Goal: Task Accomplishment & Management: Complete application form

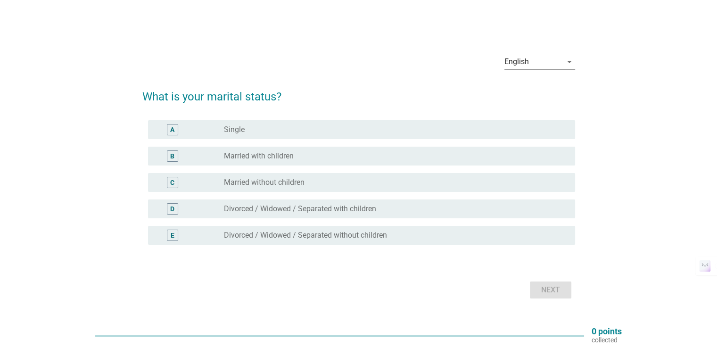
scroll to position [1031, 0]
click at [255, 161] on div "radio_button_unchecked Married with children" at bounding box center [395, 155] width 343 height 11
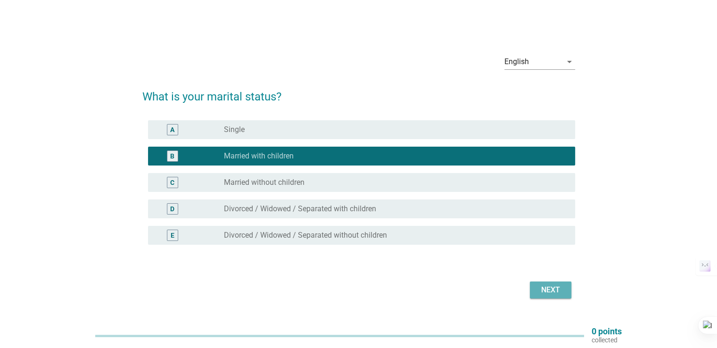
click at [553, 290] on div "Next" at bounding box center [550, 289] width 26 height 11
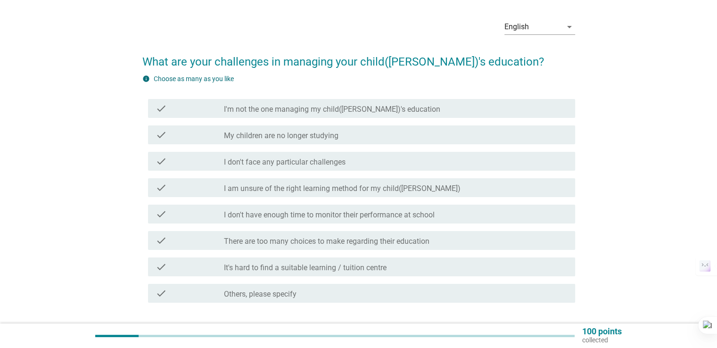
scroll to position [47, 0]
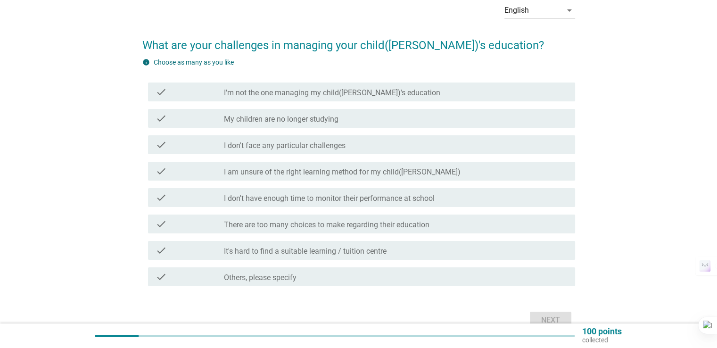
click at [309, 205] on div "check check_box_outline_blank I don't have enough time to monitor their perform…" at bounding box center [361, 197] width 427 height 19
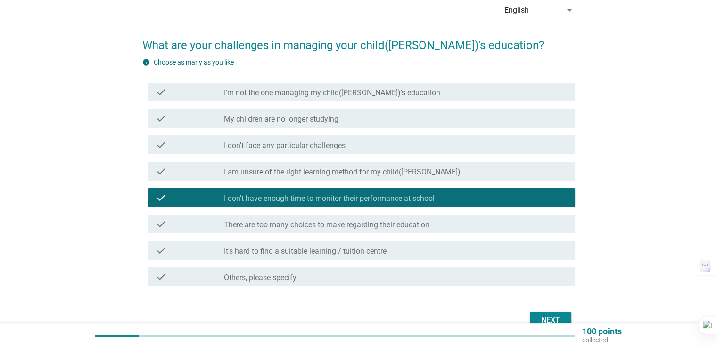
scroll to position [94, 0]
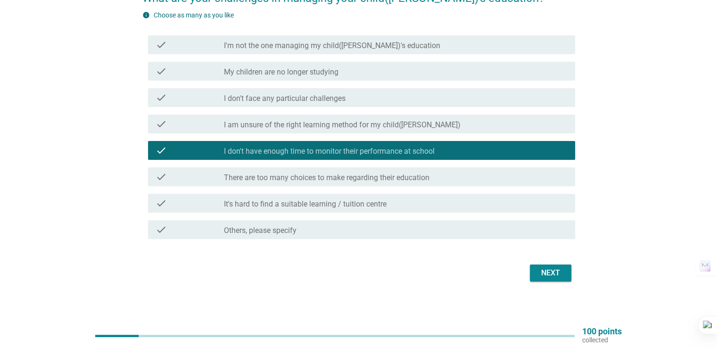
click at [556, 274] on div "Next" at bounding box center [550, 272] width 26 height 11
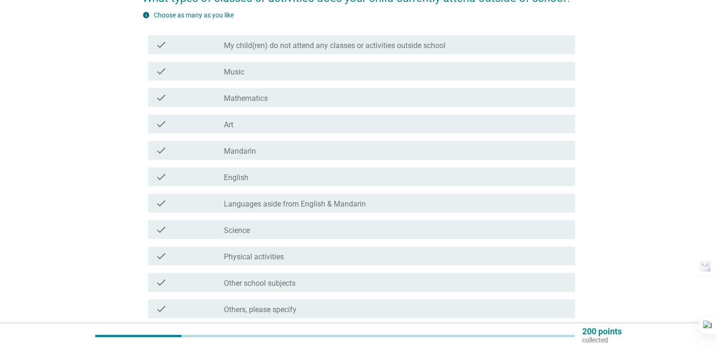
click at [256, 70] on div "check_box_outline_blank Music" at bounding box center [395, 70] width 343 height 11
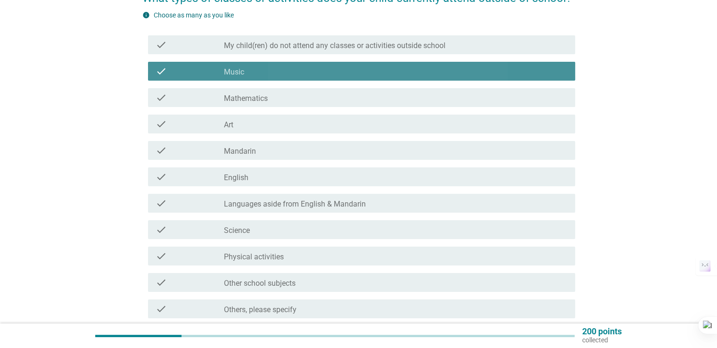
click at [256, 70] on div "check_box_outline_blank Music" at bounding box center [395, 70] width 343 height 11
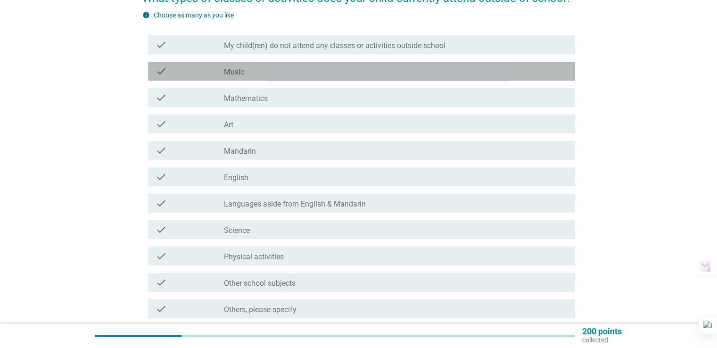
click at [227, 66] on div "check_box_outline_blank Music" at bounding box center [395, 70] width 343 height 11
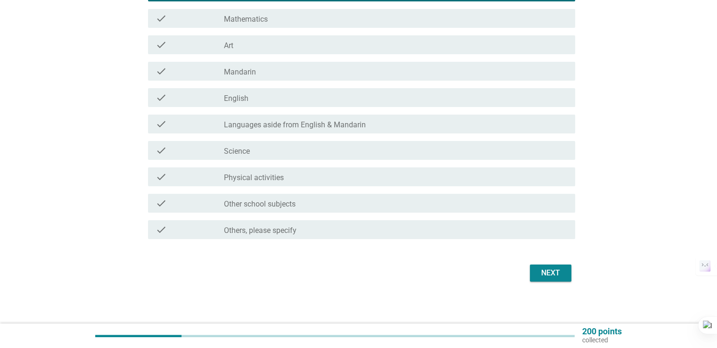
scroll to position [177, 0]
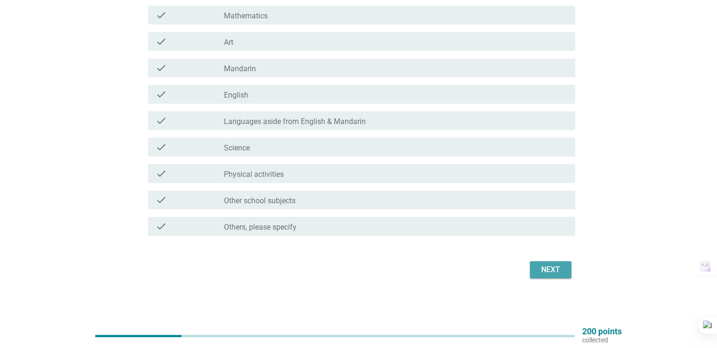
click at [551, 268] on div "Next" at bounding box center [550, 269] width 26 height 11
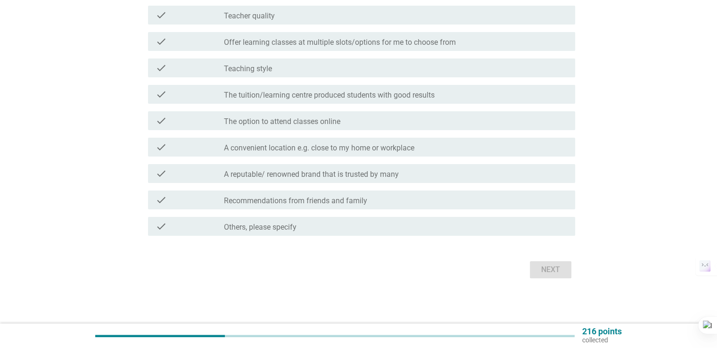
scroll to position [0, 0]
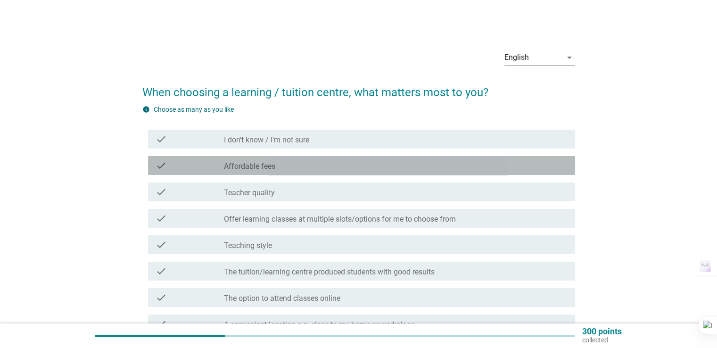
click at [212, 164] on div "check" at bounding box center [189, 165] width 69 height 11
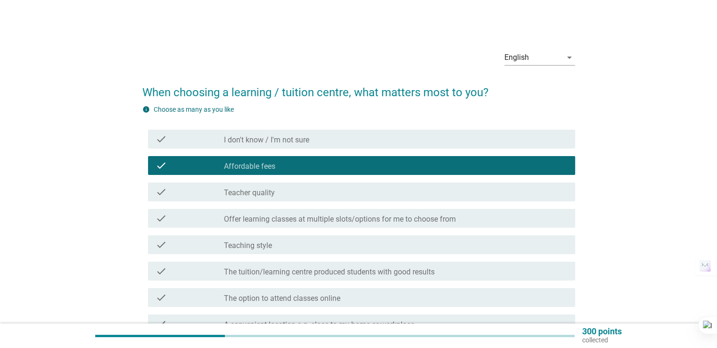
click at [212, 192] on div "check" at bounding box center [189, 191] width 69 height 11
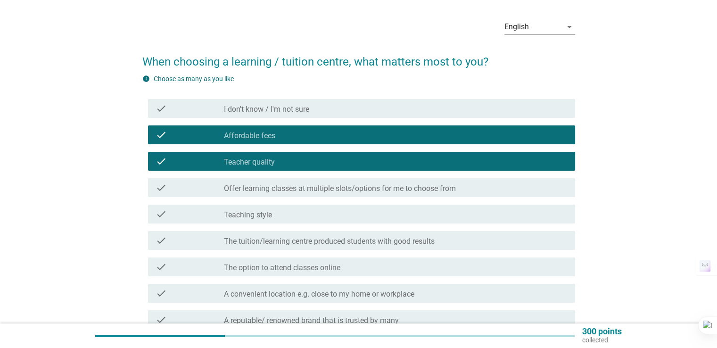
scroll to position [47, 0]
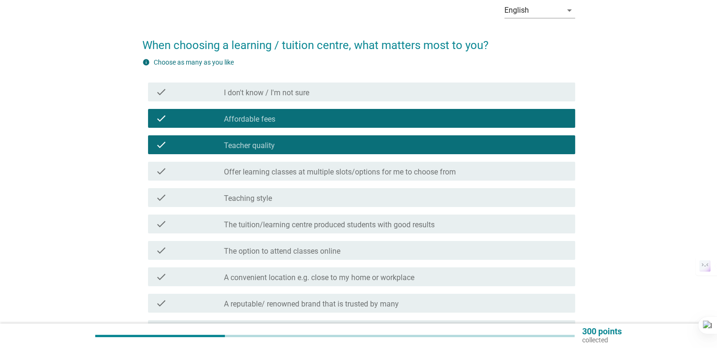
click at [192, 271] on div "check" at bounding box center [189, 276] width 69 height 11
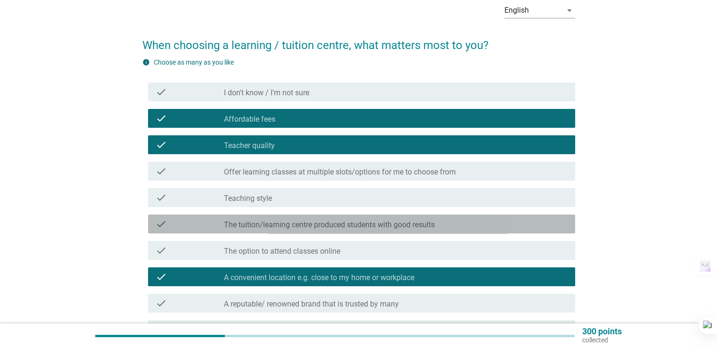
click at [202, 223] on div "check" at bounding box center [189, 223] width 69 height 11
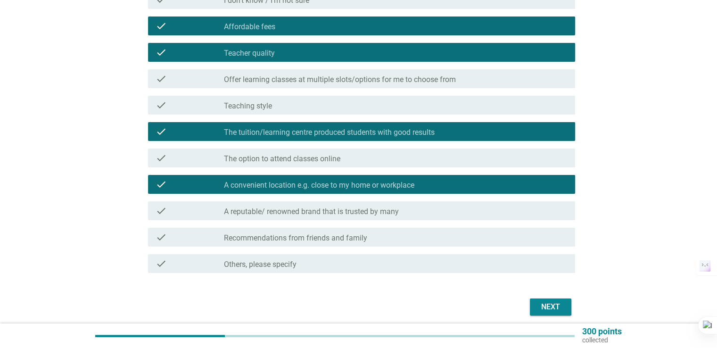
scroll to position [141, 0]
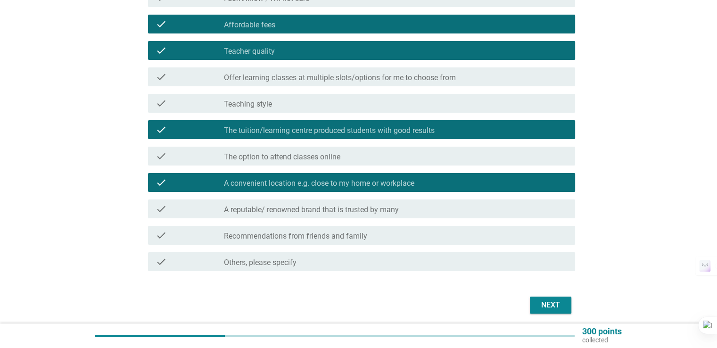
click at [542, 297] on button "Next" at bounding box center [550, 304] width 41 height 17
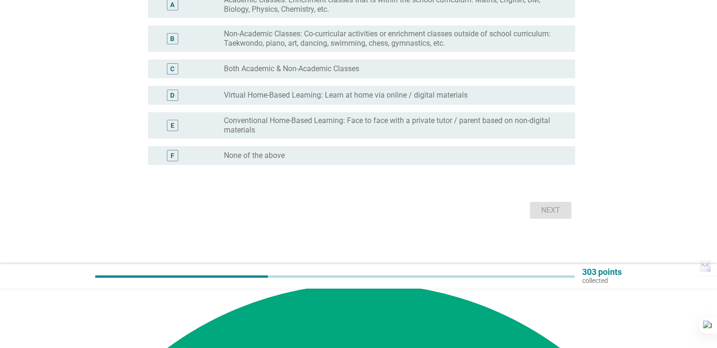
scroll to position [0, 0]
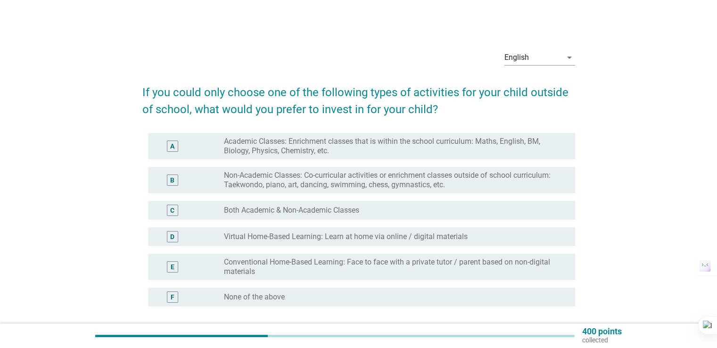
click at [413, 179] on label "Non-Academic Classes: Co-curricular activities or enrichment classes outside of…" at bounding box center [391, 180] width 335 height 19
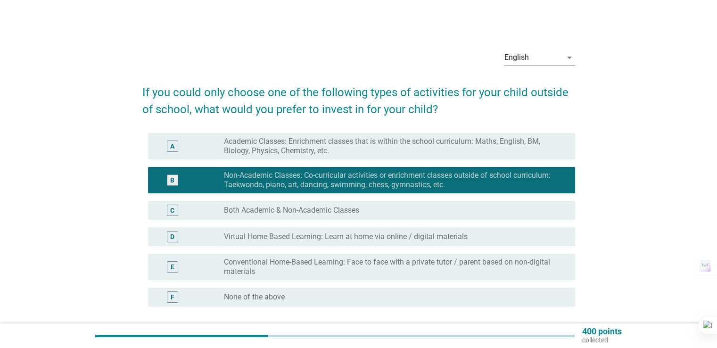
click at [365, 157] on div "A radio_button_unchecked Academic Classes: Enrichment classes that is within th…" at bounding box center [361, 146] width 427 height 26
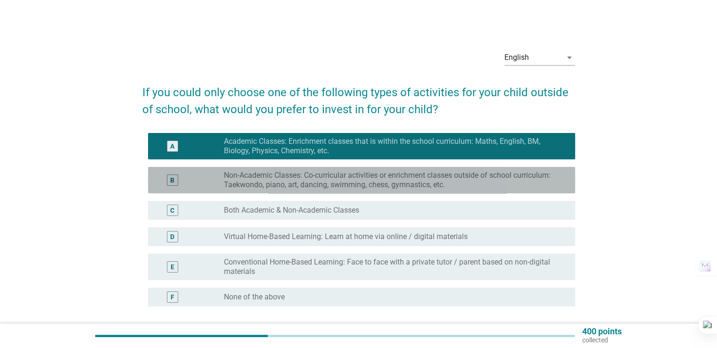
click at [349, 181] on label "Non-Academic Classes: Co-curricular activities or enrichment classes outside of…" at bounding box center [391, 180] width 335 height 19
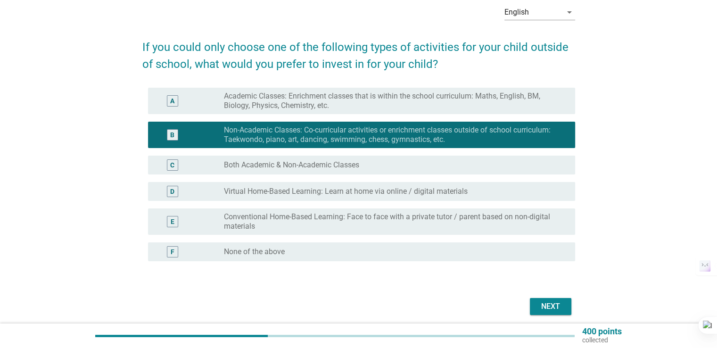
scroll to position [82, 0]
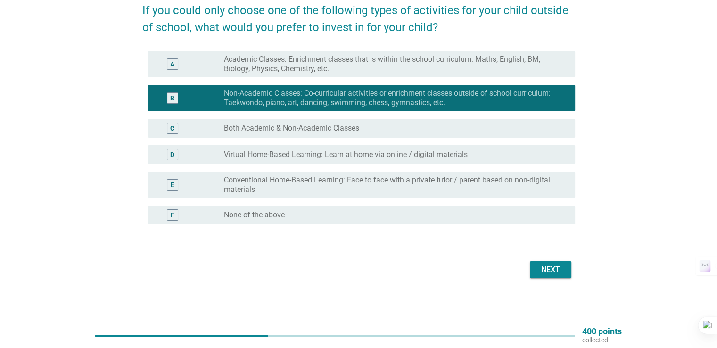
click at [554, 266] on div "Next" at bounding box center [550, 269] width 26 height 11
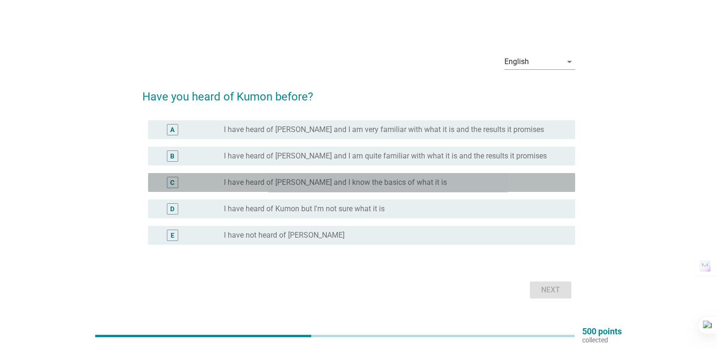
click at [305, 187] on div "radio_button_unchecked I have heard of [PERSON_NAME] and I know the basics of w…" at bounding box center [395, 182] width 343 height 11
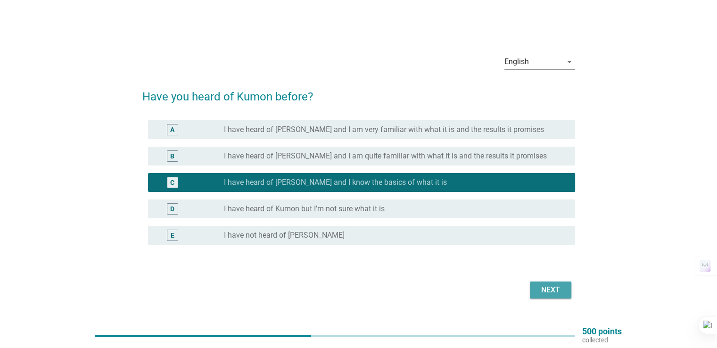
click at [541, 288] on div "Next" at bounding box center [550, 289] width 26 height 11
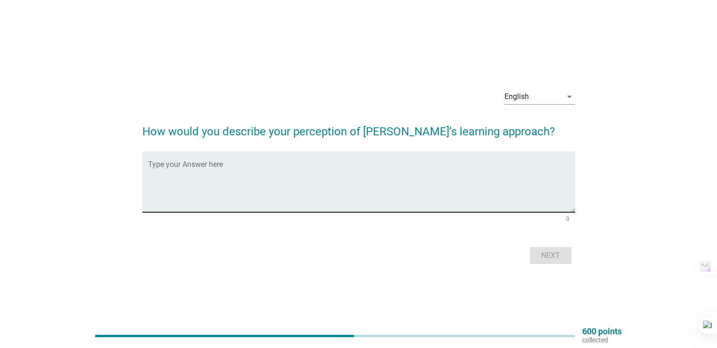
click at [278, 172] on textarea "Type your Answer here" at bounding box center [361, 187] width 427 height 49
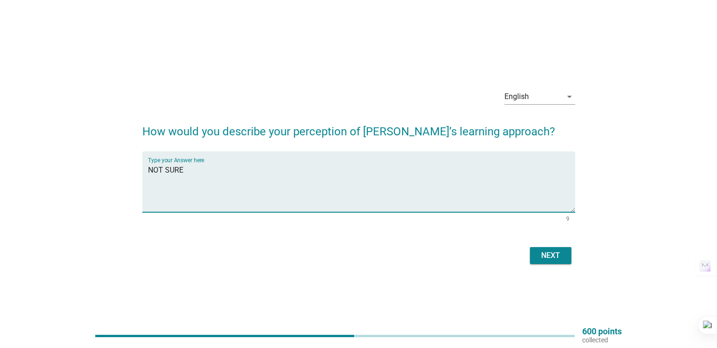
type textarea "NOT SURE"
click at [534, 251] on button "Next" at bounding box center [550, 255] width 41 height 17
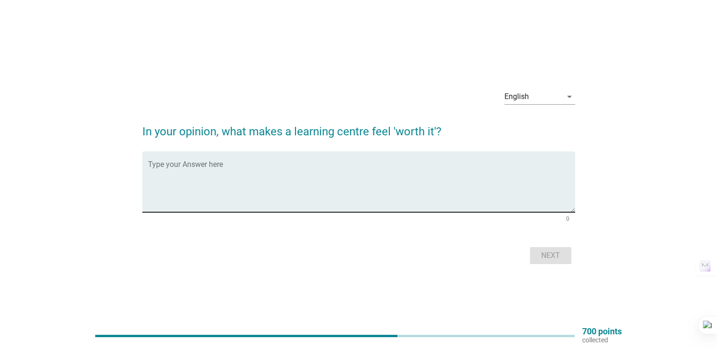
click at [318, 180] on textarea "Type your Answer here" at bounding box center [361, 187] width 427 height 49
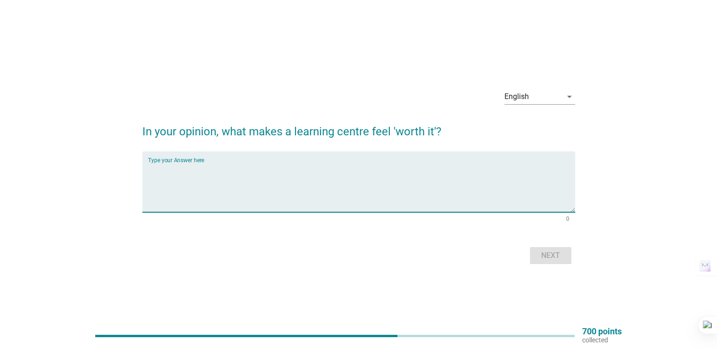
type textarea "H"
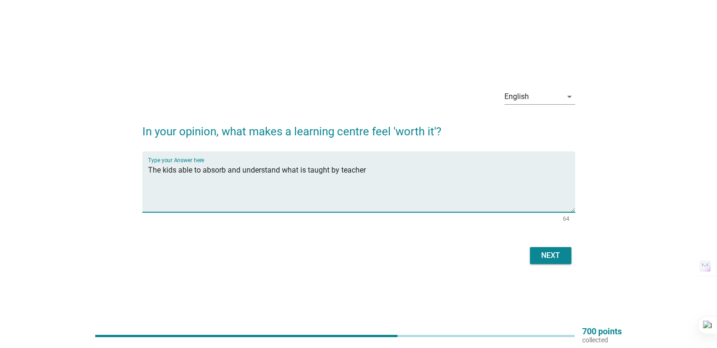
type textarea "The kids able to absorb and understand what is taught by teacher"
click at [555, 261] on div "Next" at bounding box center [550, 255] width 26 height 11
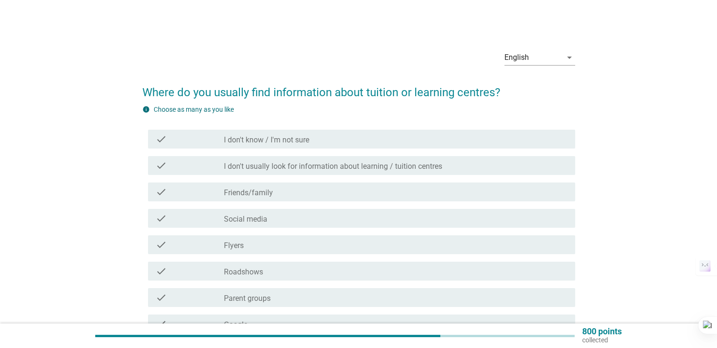
click at [288, 179] on div "check check_box_outline_blank Friends/family" at bounding box center [358, 192] width 433 height 26
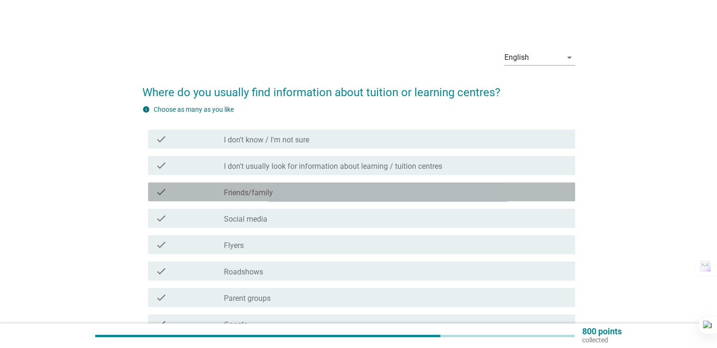
click at [286, 195] on div "check_box_outline_blank Friends/family" at bounding box center [395, 191] width 343 height 11
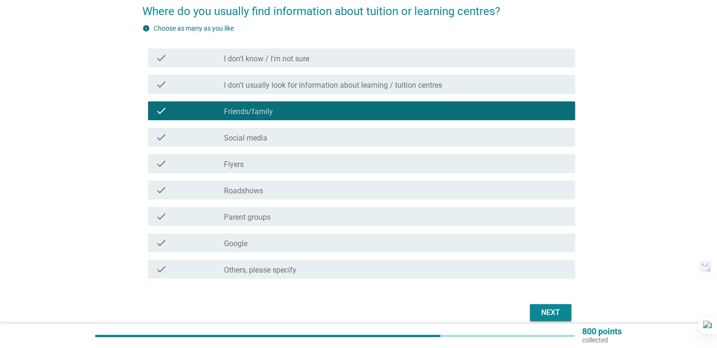
scroll to position [94, 0]
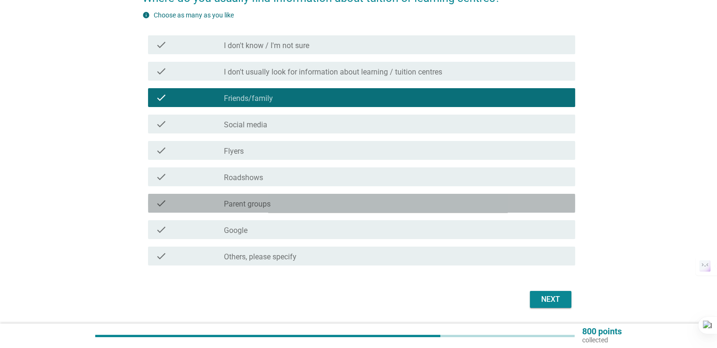
click at [283, 208] on div "check_box_outline_blank Parent groups" at bounding box center [395, 202] width 343 height 11
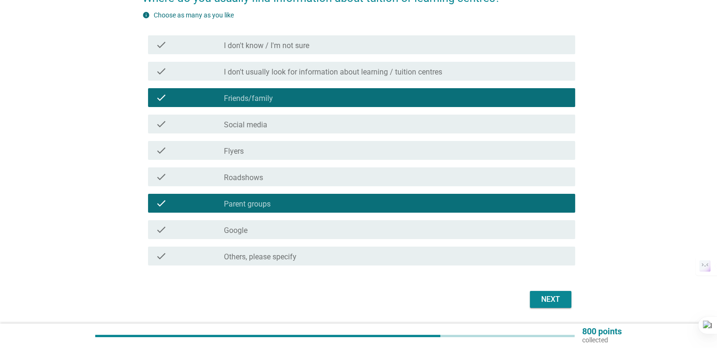
click at [279, 148] on div "check_box_outline_blank Flyers" at bounding box center [395, 150] width 343 height 11
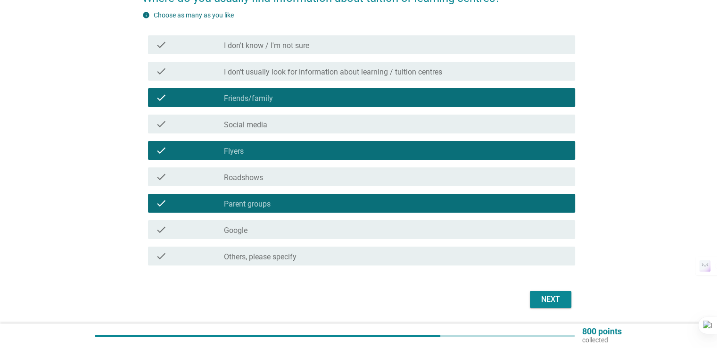
click at [563, 296] on button "Next" at bounding box center [550, 299] width 41 height 17
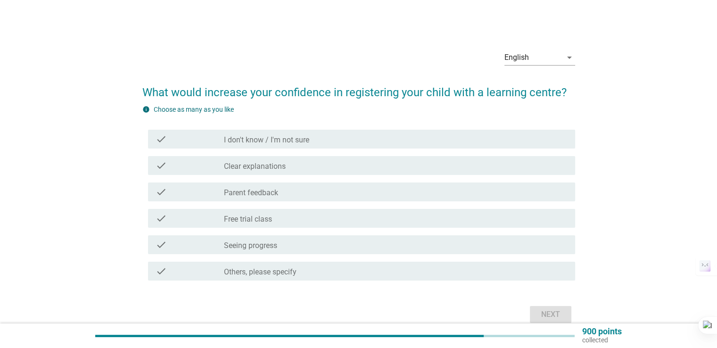
click at [272, 168] on label "Clear explanations" at bounding box center [255, 166] width 62 height 9
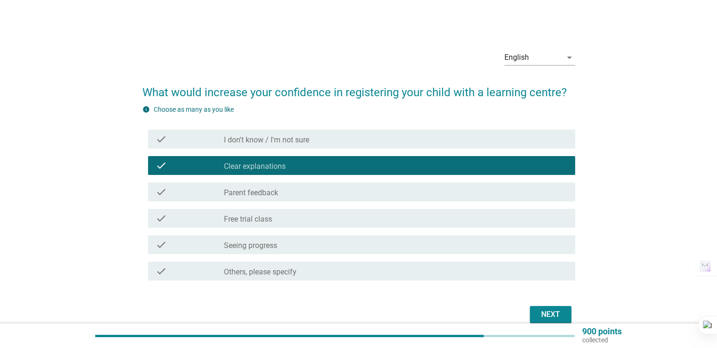
click at [263, 188] on label "Parent feedback" at bounding box center [251, 192] width 54 height 9
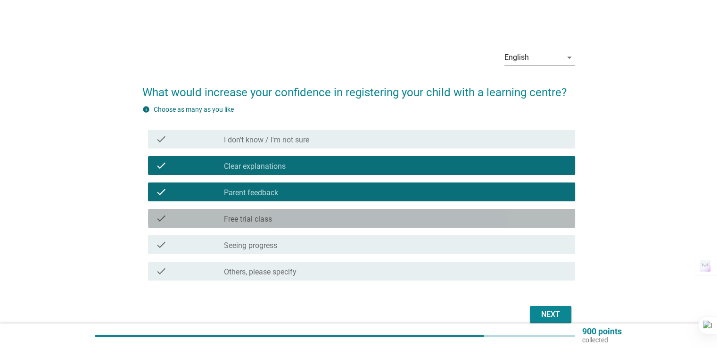
click at [262, 220] on label "Free trial class" at bounding box center [248, 218] width 48 height 9
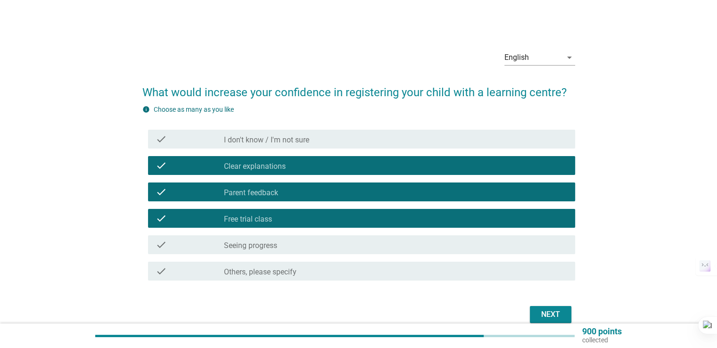
click at [252, 255] on div "check check_box_outline_blank Seeing progress" at bounding box center [358, 244] width 433 height 26
click at [254, 243] on label "Seeing progress" at bounding box center [250, 245] width 53 height 9
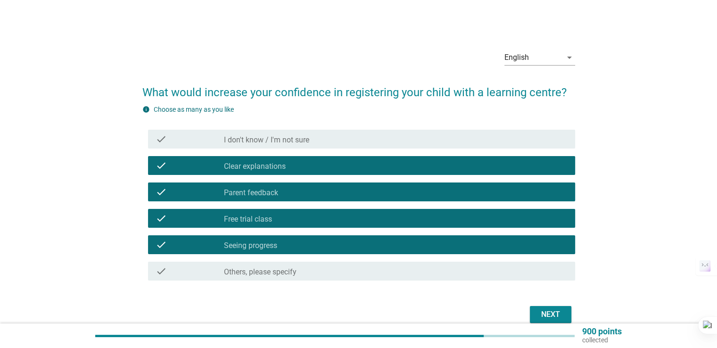
click at [551, 317] on div "Next" at bounding box center [550, 314] width 26 height 11
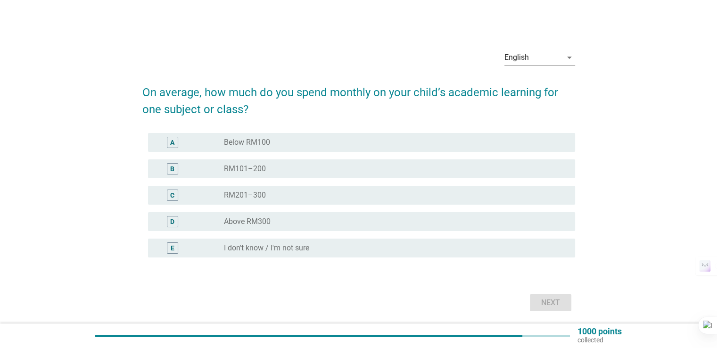
click at [255, 140] on label "Below RM100" at bounding box center [247, 142] width 46 height 9
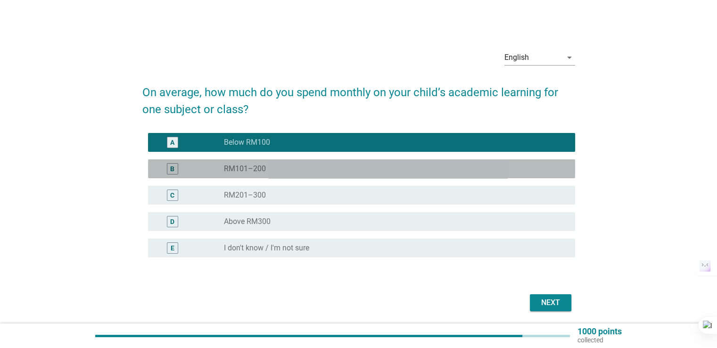
click at [264, 172] on label "RM101–200" at bounding box center [245, 168] width 42 height 9
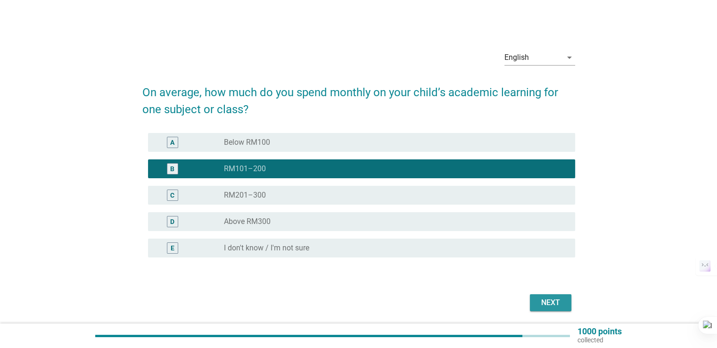
click at [553, 298] on div "Next" at bounding box center [550, 302] width 26 height 11
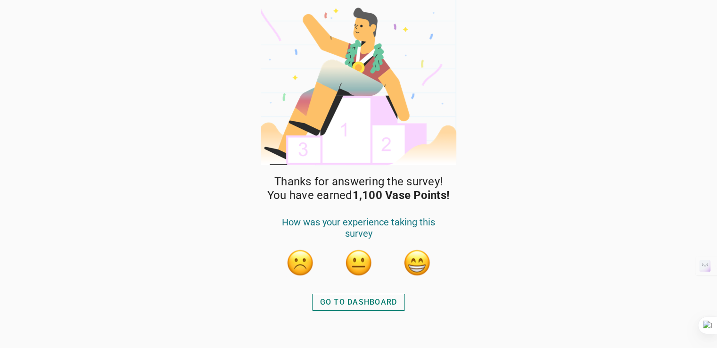
click at [330, 300] on div "GO TO DASHBOARD" at bounding box center [358, 301] width 77 height 11
